Goal: Task Accomplishment & Management: Complete application form

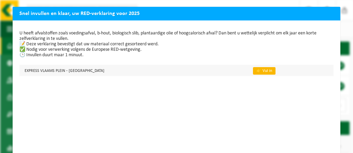
click at [253, 69] on link "👉 Vul in" at bounding box center [264, 71] width 23 height 8
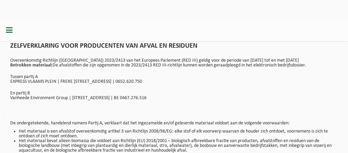
scroll to position [75, 0]
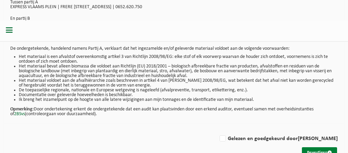
click at [313, 147] on button "Bevestigen" at bounding box center [319, 152] width 35 height 11
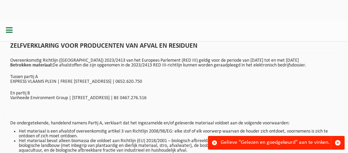
click at [290, 143] on div "Gelieve "Gelezen en goedgekeurd" aan te vinken." at bounding box center [275, 142] width 110 height 13
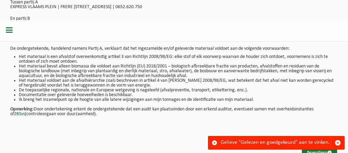
click at [310, 147] on button "Bevestigen" at bounding box center [319, 152] width 35 height 11
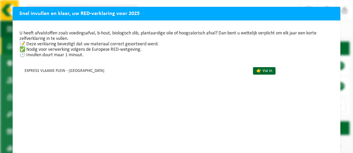
scroll to position [17, 0]
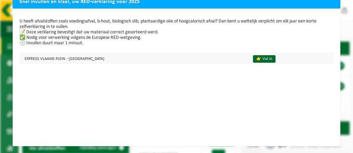
click at [62, 55] on td "EXPRESS VLAAMS PLEIN - OOSTENDE" at bounding box center [133, 58] width 228 height 11
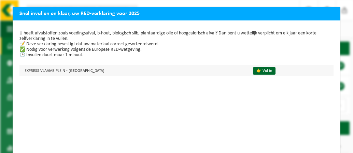
click at [64, 72] on td "EXPRESS VLAAMS PLEIN - OOSTENDE" at bounding box center [133, 70] width 228 height 11
click at [44, 72] on td "EXPRESS VLAAMS PLEIN - OOSTENDE" at bounding box center [133, 70] width 228 height 11
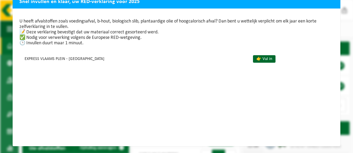
click at [226, 140] on div "U heeft afvalstoffen zoals voedingsafval, b-hout, biologisch slib, plantaardige…" at bounding box center [176, 78] width 327 height 138
click at [226, 143] on div "Snel invullen en klaar, uw RED-verklaring voor 2025 U heeft afvalstoffen zoals …" at bounding box center [176, 76] width 353 height 153
